Goal: Obtain resource: Download file/media

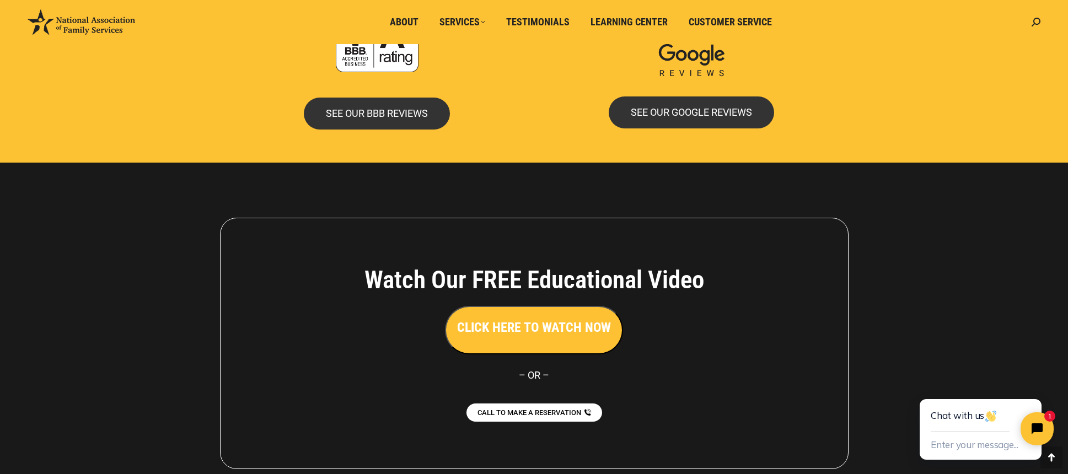
scroll to position [2423, 0]
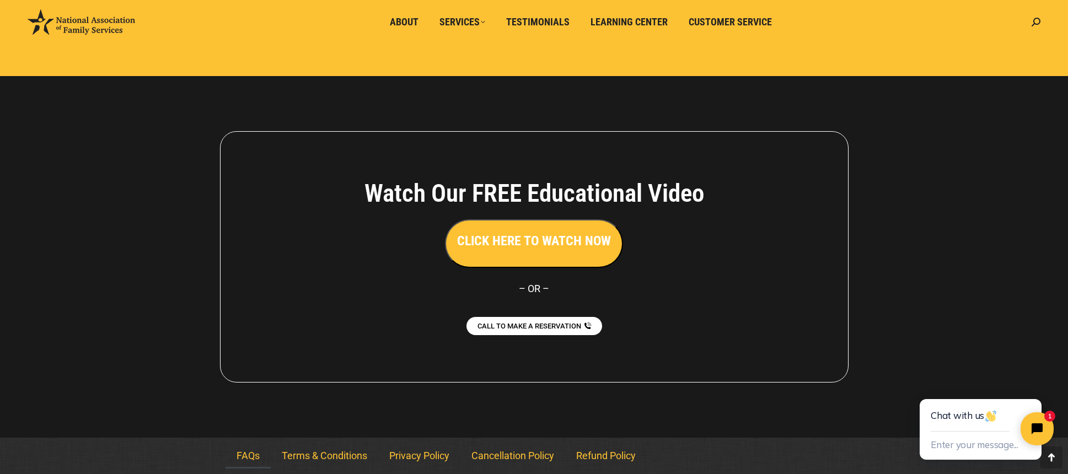
click at [237, 453] on link "FAQs" at bounding box center [248, 456] width 45 height 25
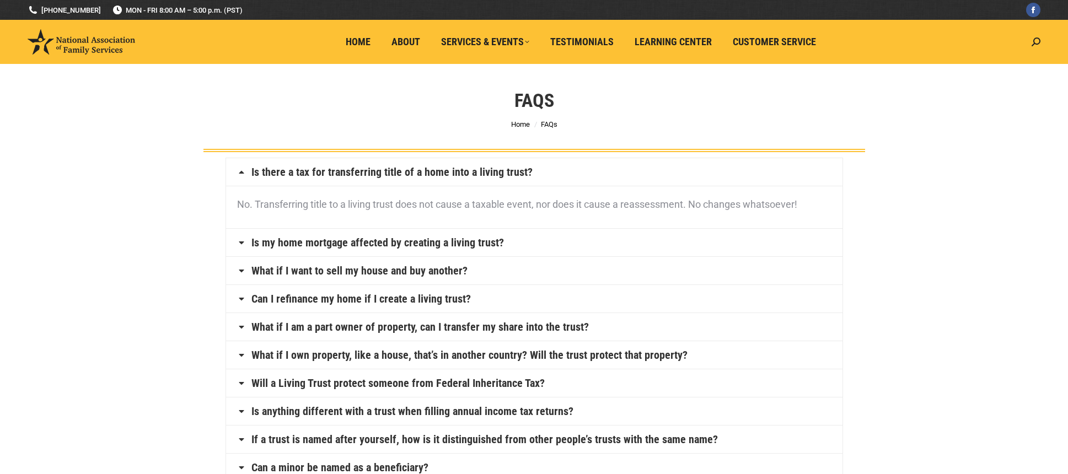
click at [411, 245] on link "Is my home mortgage affected by creating a living trust?" at bounding box center [378, 242] width 253 height 11
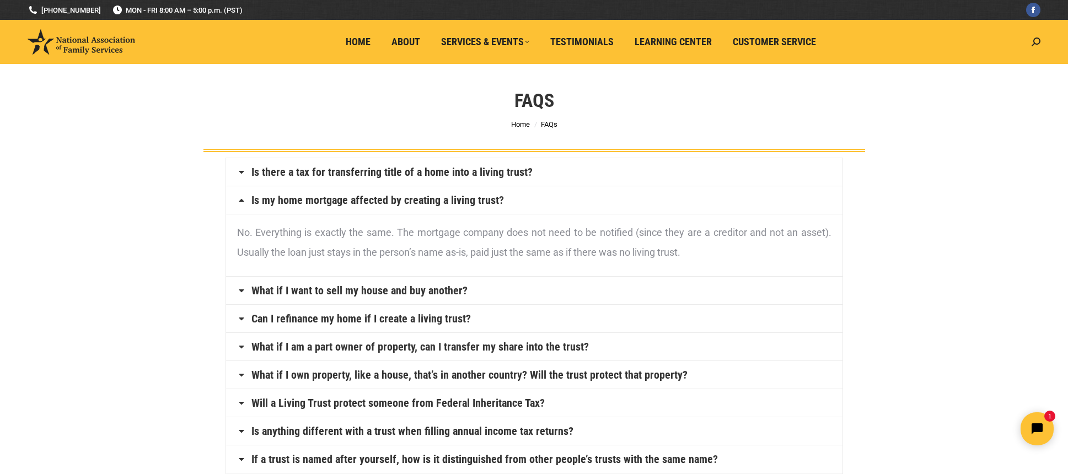
click at [438, 345] on link "What if I am a part owner of property, can I transfer my share into the trust?" at bounding box center [421, 346] width 338 height 11
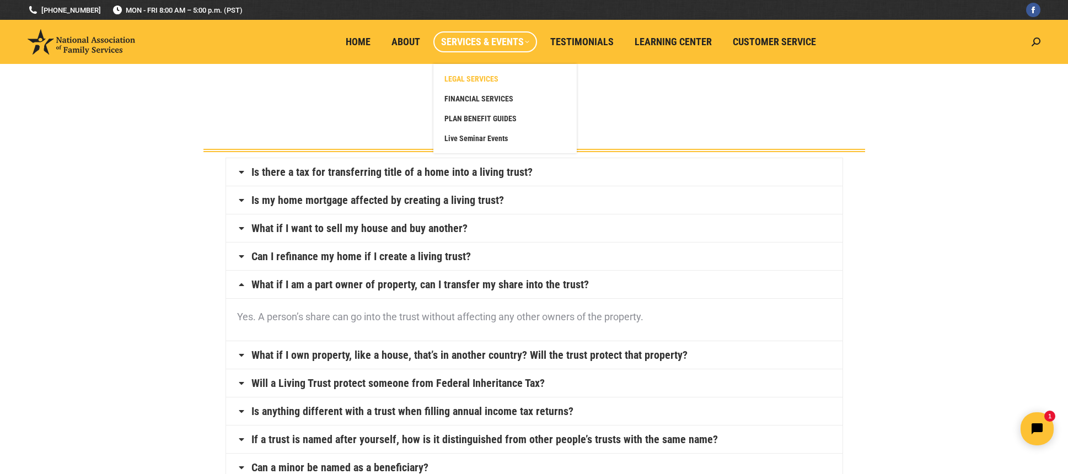
click at [471, 78] on span "LEGAL SERVICES" at bounding box center [472, 79] width 54 height 10
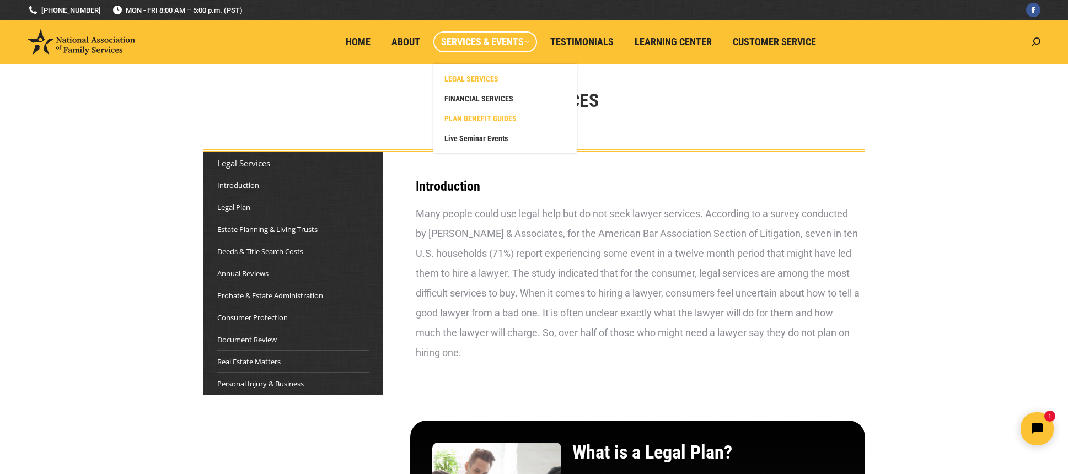
click at [494, 120] on span "PLAN BENEFIT GUIDES" at bounding box center [481, 119] width 72 height 10
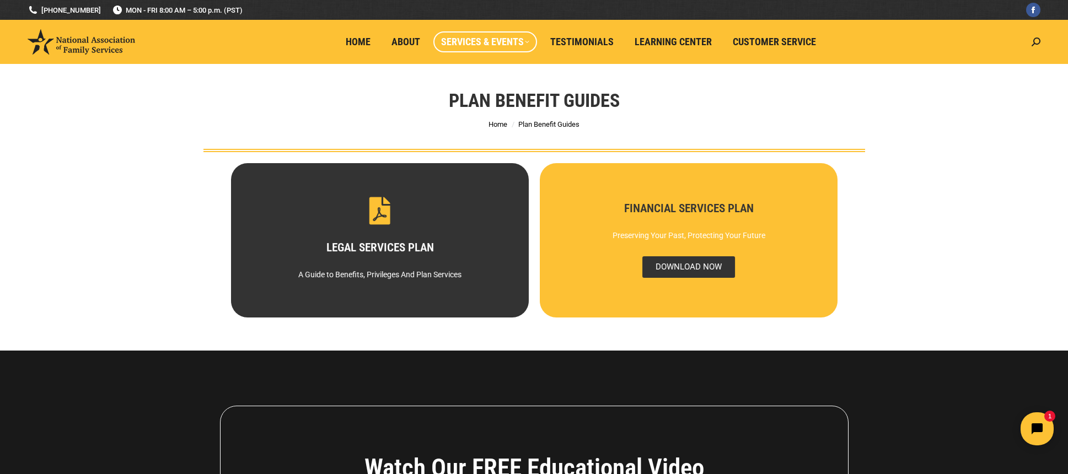
click at [687, 270] on span "DOWNLOAD NOW" at bounding box center [688, 268] width 93 height 22
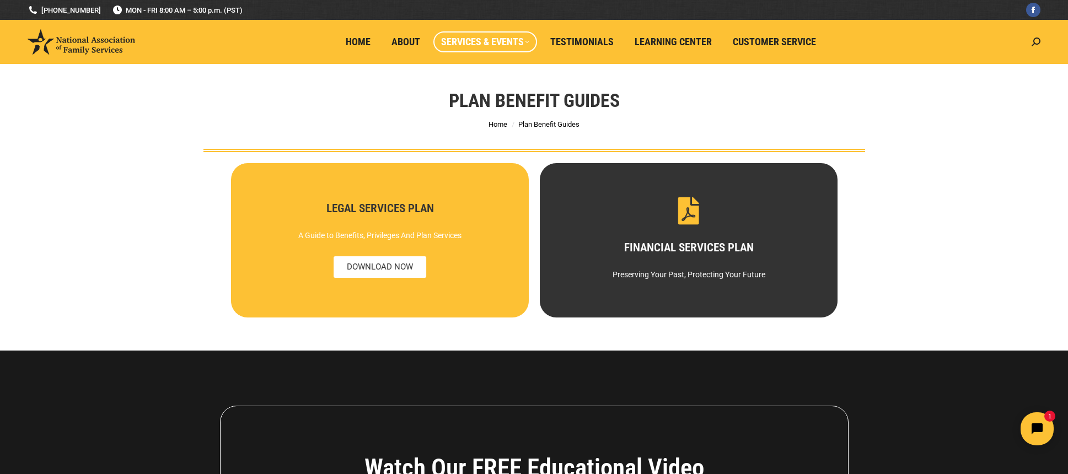
click at [424, 236] on div "A Guide to Benefits, Privileges And Plan Services" at bounding box center [379, 236] width 259 height 20
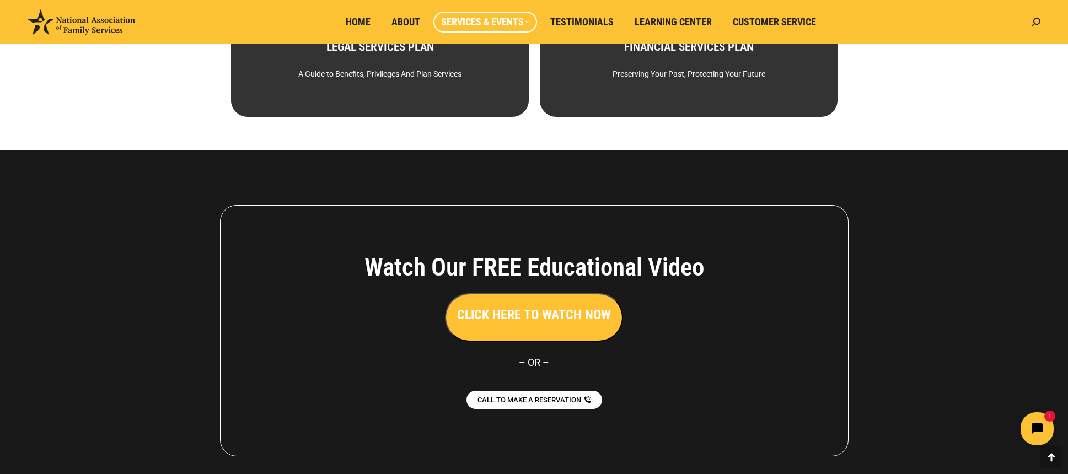
scroll to position [275, 0]
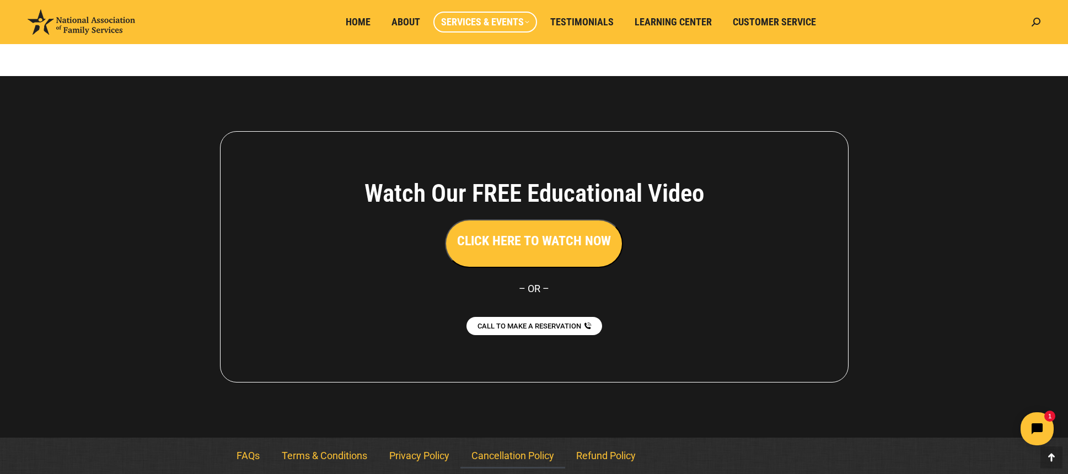
click at [516, 459] on link "Cancellation Policy" at bounding box center [513, 456] width 105 height 25
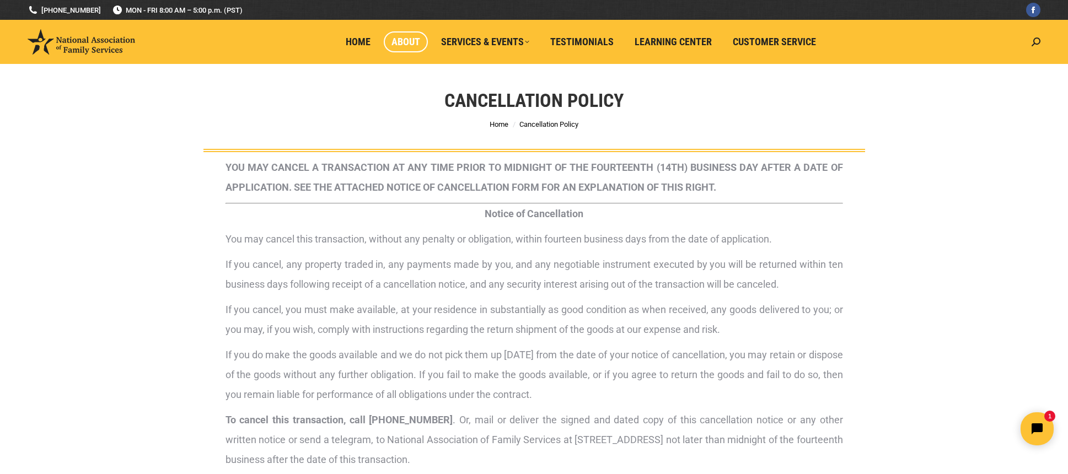
click at [419, 41] on span "About" at bounding box center [406, 42] width 29 height 12
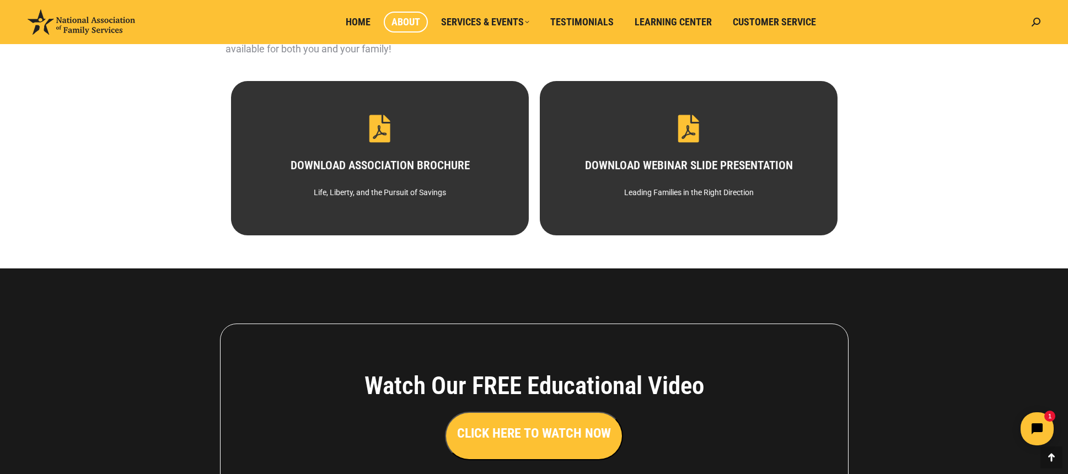
scroll to position [607, 0]
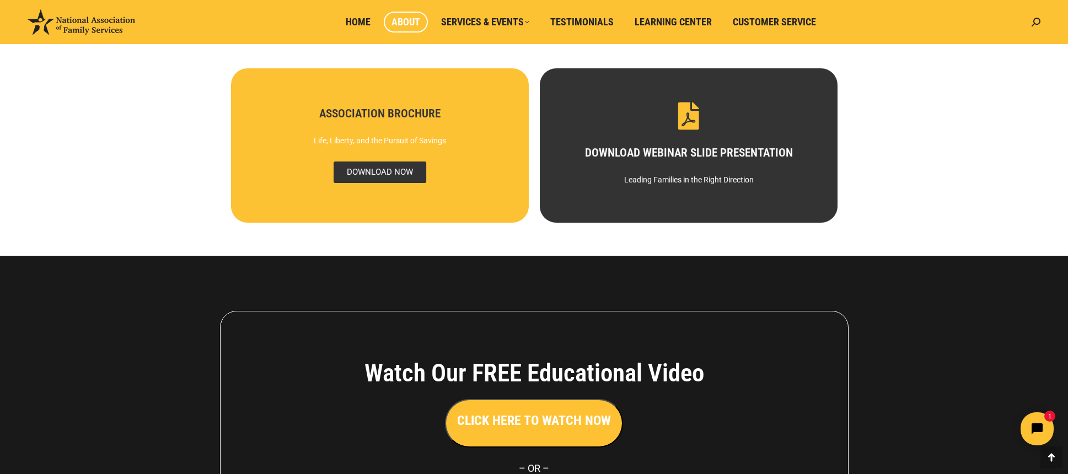
click at [380, 179] on span "DOWNLOAD NOW" at bounding box center [379, 173] width 93 height 22
